Goal: Task Accomplishment & Management: Complete application form

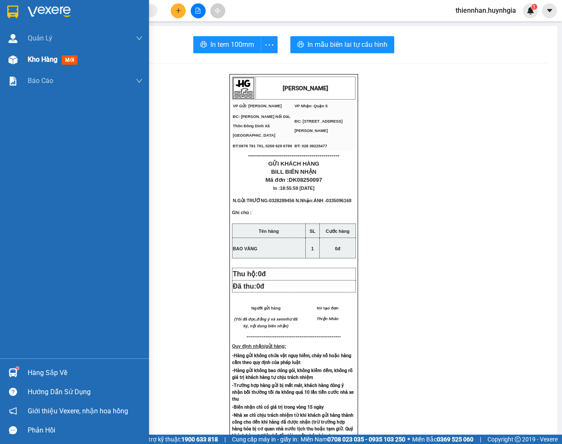
click at [38, 60] on span "Kho hàng" at bounding box center [43, 59] width 30 height 8
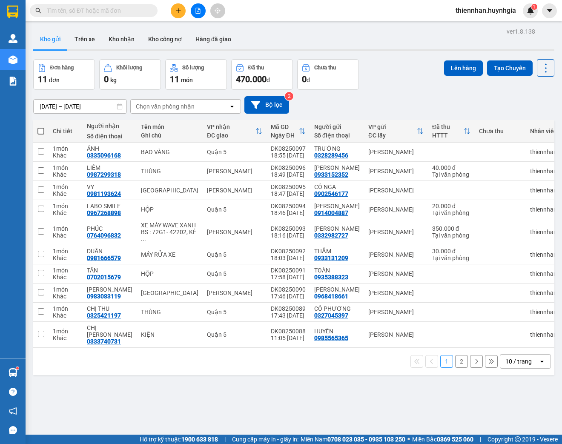
click at [519, 366] on div "10 / trang" at bounding box center [519, 361] width 26 height 9
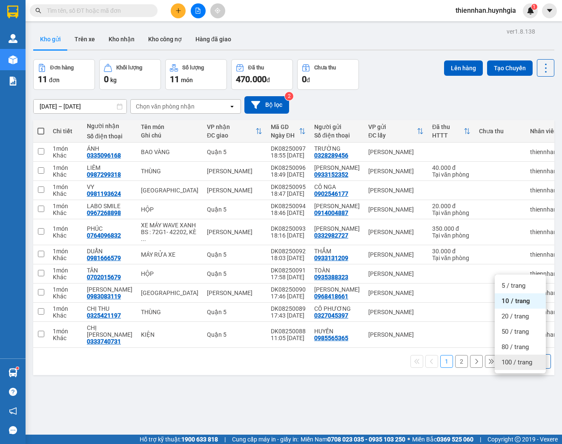
click at [516, 365] on span "100 / trang" at bounding box center [517, 362] width 31 height 9
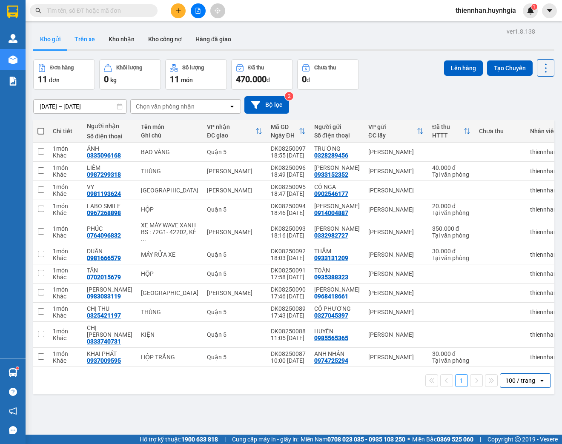
click at [81, 38] on button "Trên xe" at bounding box center [85, 39] width 34 height 20
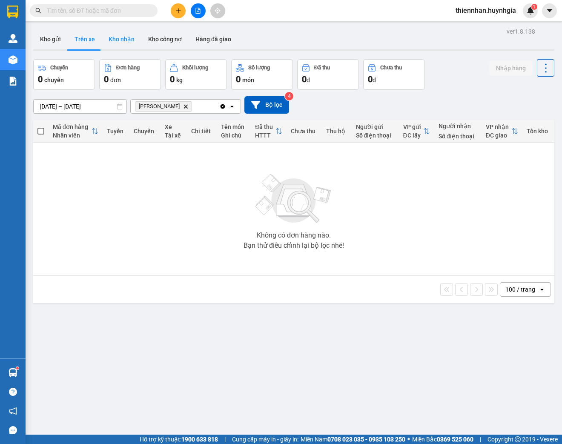
click at [129, 40] on button "Kho nhận" at bounding box center [122, 39] width 40 height 20
type input "[DATE] – [DATE]"
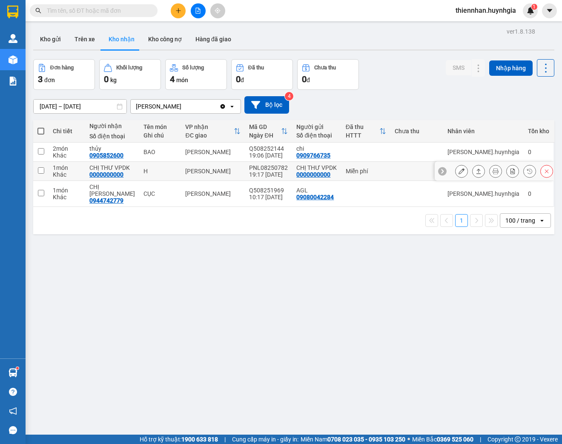
click at [459, 171] on icon at bounding box center [462, 171] width 6 height 6
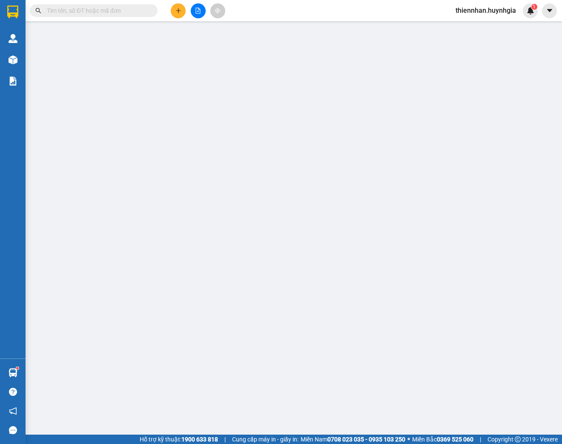
type input "0000000000"
type input "CHỊ THƯ VPDK"
type input "0000000000"
type input "CHỊ THƯ VPDK"
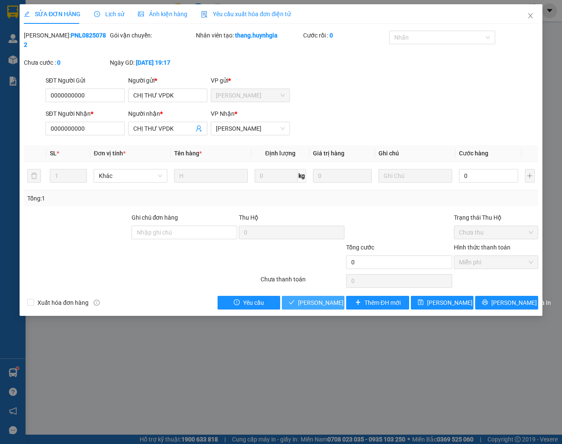
click at [314, 304] on span "[PERSON_NAME] và Giao hàng" at bounding box center [339, 302] width 82 height 9
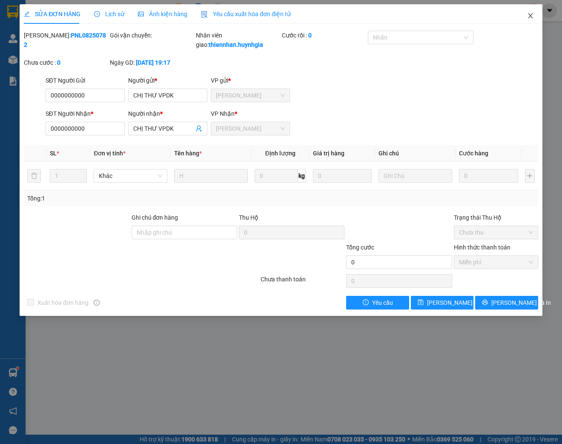
click at [532, 18] on icon "close" at bounding box center [530, 15] width 5 height 5
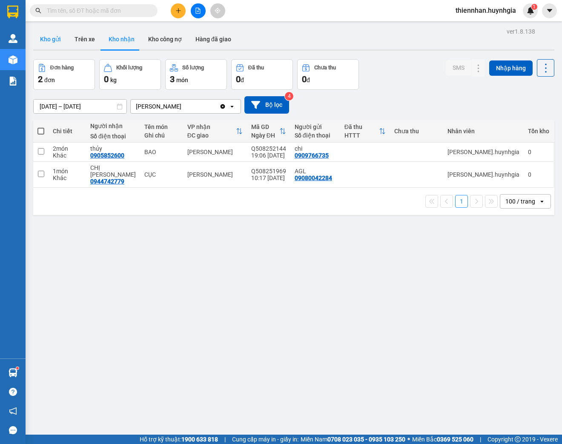
click at [47, 37] on button "Kho gửi" at bounding box center [50, 39] width 35 height 20
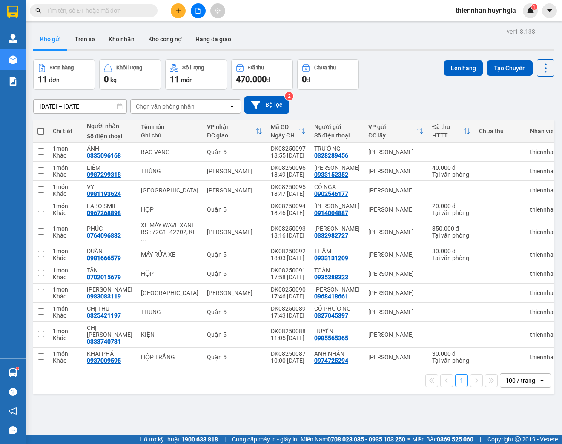
click at [539, 388] on div "open" at bounding box center [545, 381] width 12 height 14
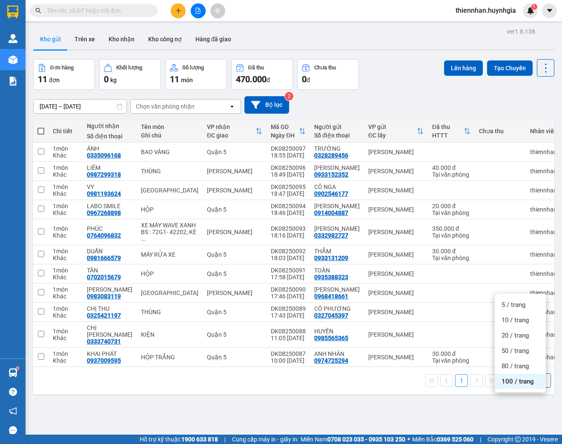
click at [520, 383] on span "100 / trang" at bounding box center [518, 382] width 32 height 9
drag, startPoint x: 522, startPoint y: 399, endPoint x: 527, endPoint y: 398, distance: 4.6
click at [523, 385] on div "100 / trang" at bounding box center [521, 381] width 30 height 9
click at [525, 383] on span "100 / trang" at bounding box center [518, 382] width 32 height 9
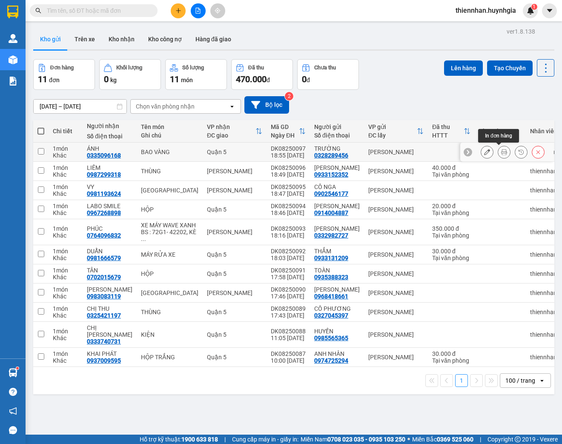
click at [501, 153] on icon at bounding box center [504, 152] width 6 height 6
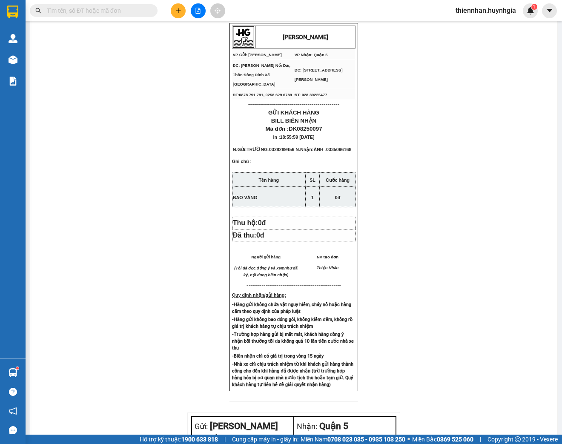
scroll to position [34, 0]
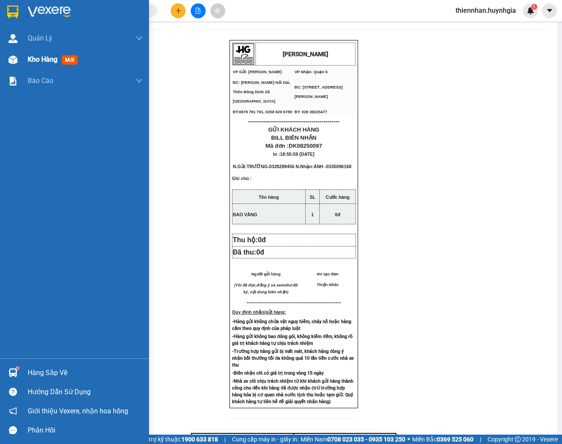
click at [51, 61] on span "Kho hàng" at bounding box center [43, 59] width 30 height 8
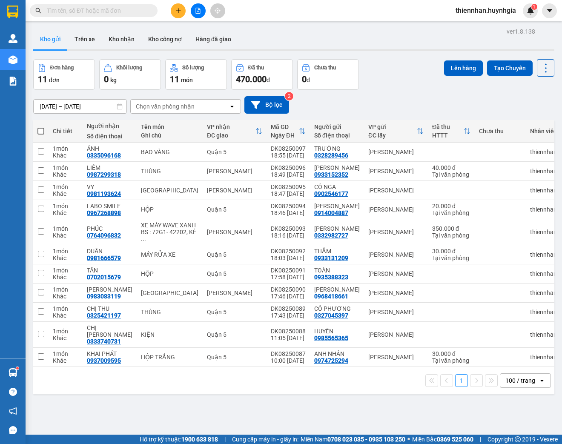
click at [49, 37] on button "Kho gửi" at bounding box center [50, 39] width 35 height 20
click at [50, 40] on button "Kho gửi" at bounding box center [50, 39] width 35 height 20
click at [89, 42] on button "Trên xe" at bounding box center [85, 39] width 34 height 20
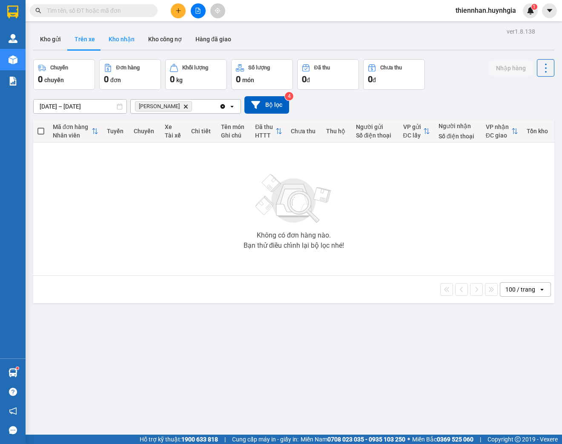
click at [123, 40] on button "Kho nhận" at bounding box center [122, 39] width 40 height 20
type input "[DATE] – [DATE]"
